Goal: Register for event/course

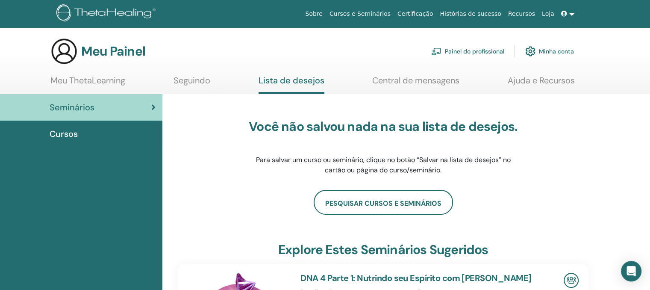
click at [65, 135] on font "Cursos" at bounding box center [64, 133] width 28 height 11
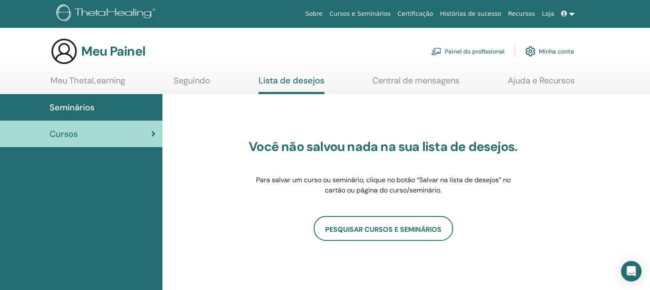
click at [81, 104] on font "Seminários" at bounding box center [72, 107] width 45 height 11
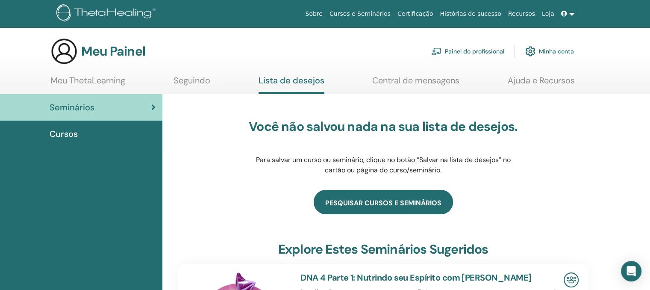
click at [399, 201] on link "pesquisar cursos e seminários" at bounding box center [383, 202] width 139 height 24
